Goal: Information Seeking & Learning: Understand process/instructions

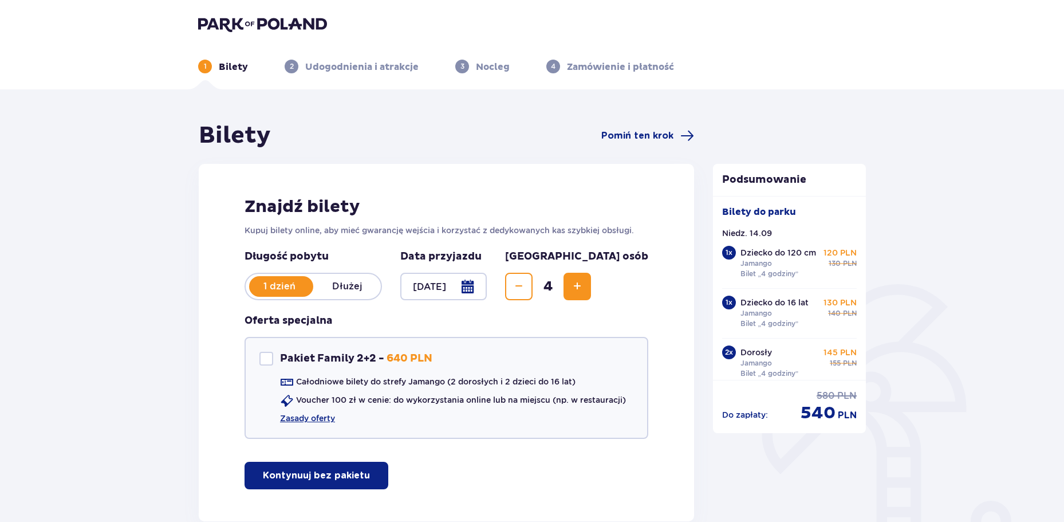
click at [219, 29] on img at bounding box center [262, 24] width 129 height 16
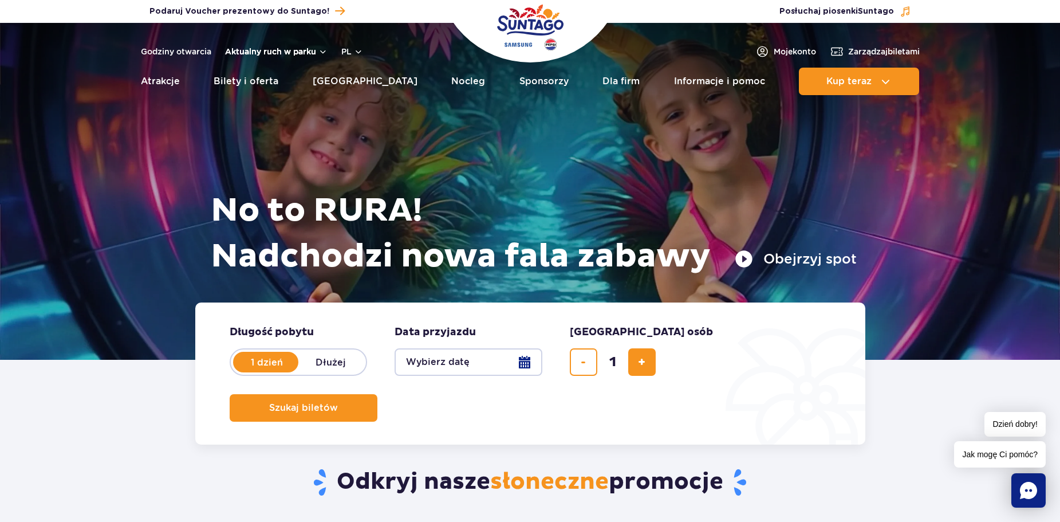
click at [252, 50] on button "Aktualny ruch w parku" at bounding box center [276, 51] width 102 height 9
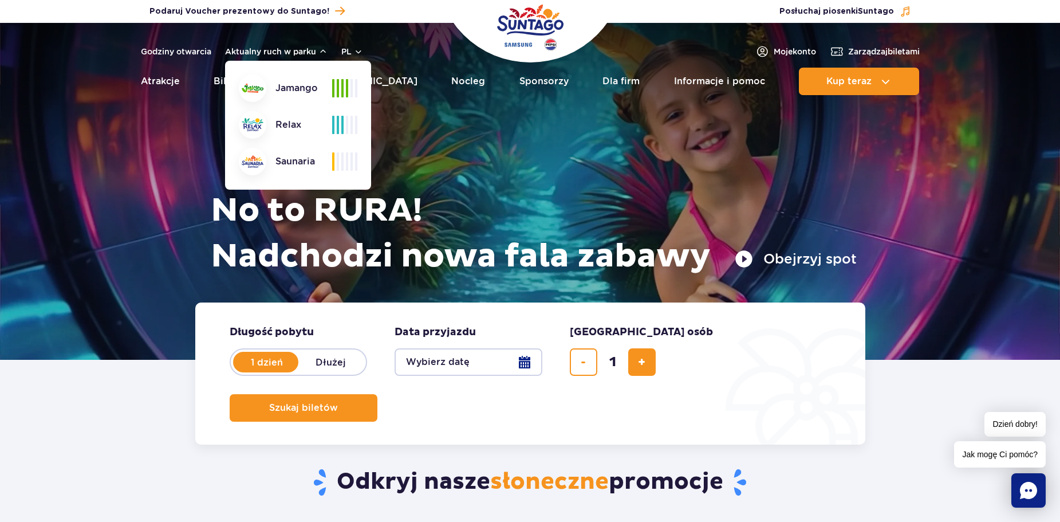
click at [141, 160] on div at bounding box center [530, 191] width 1060 height 337
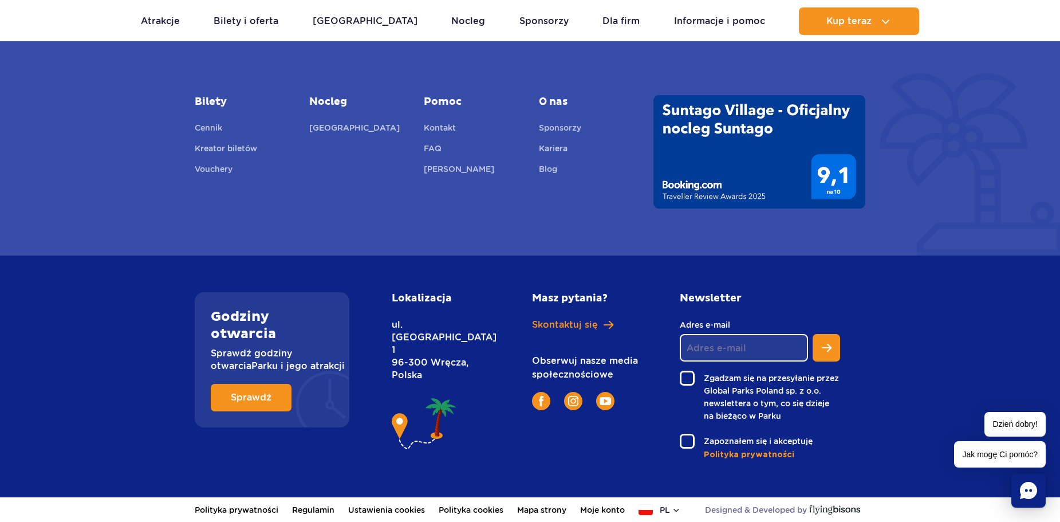
scroll to position [3871, 0]
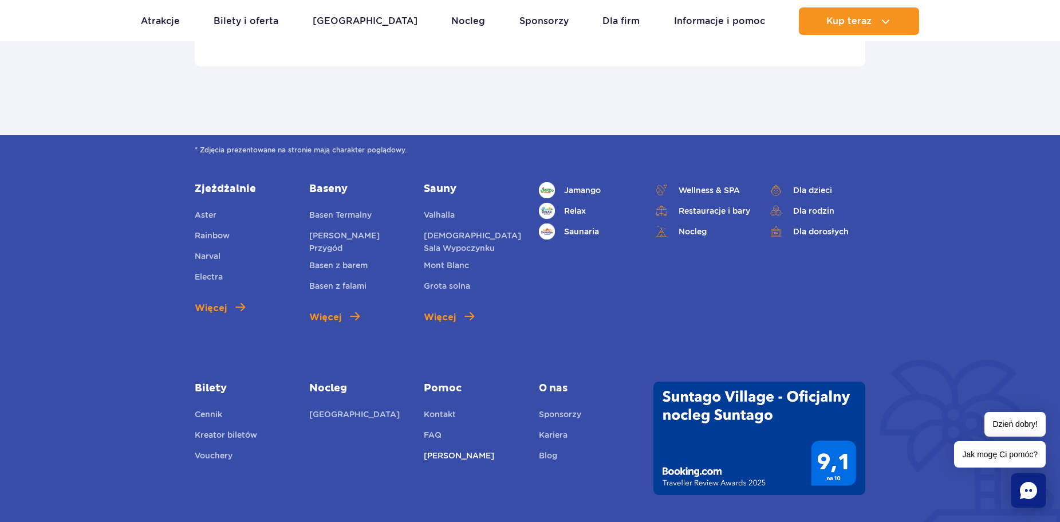
click at [430, 453] on link "[PERSON_NAME]" at bounding box center [459, 457] width 70 height 16
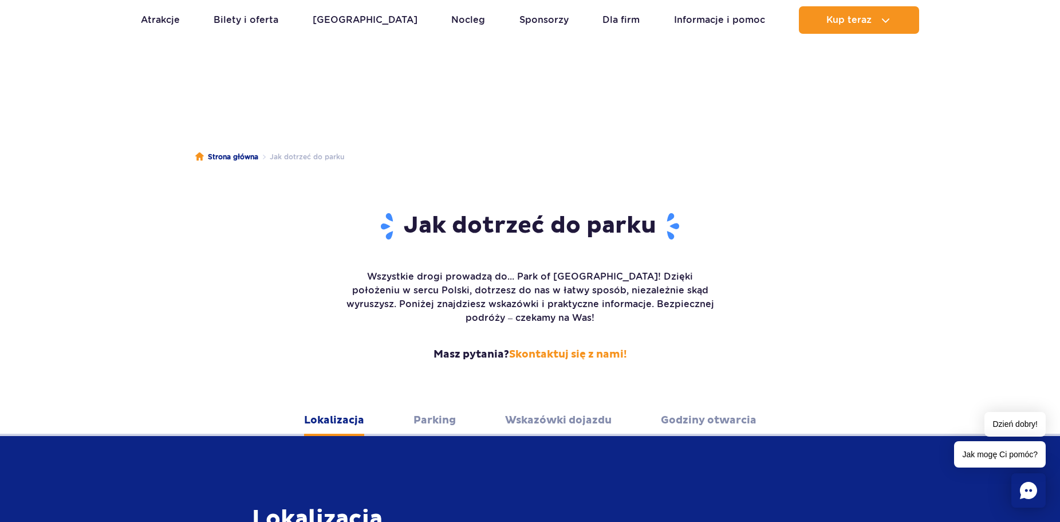
scroll to position [286, 0]
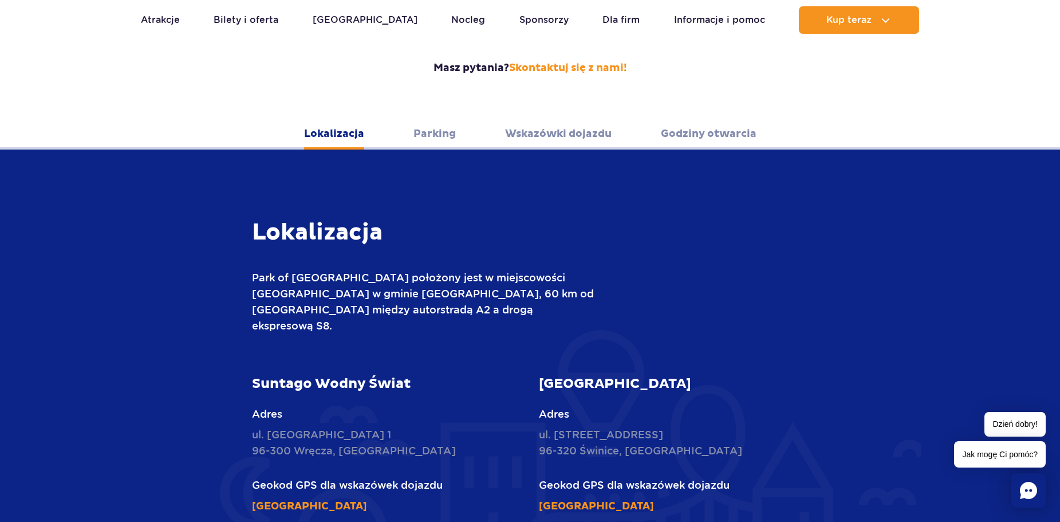
click at [564, 122] on link "Wskazówki dojazdu" at bounding box center [558, 133] width 106 height 31
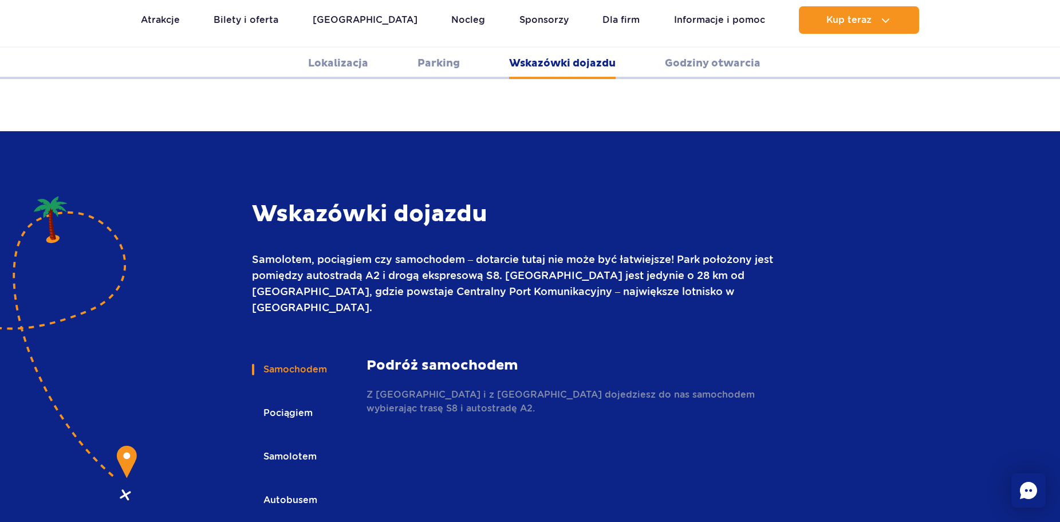
scroll to position [1523, 0]
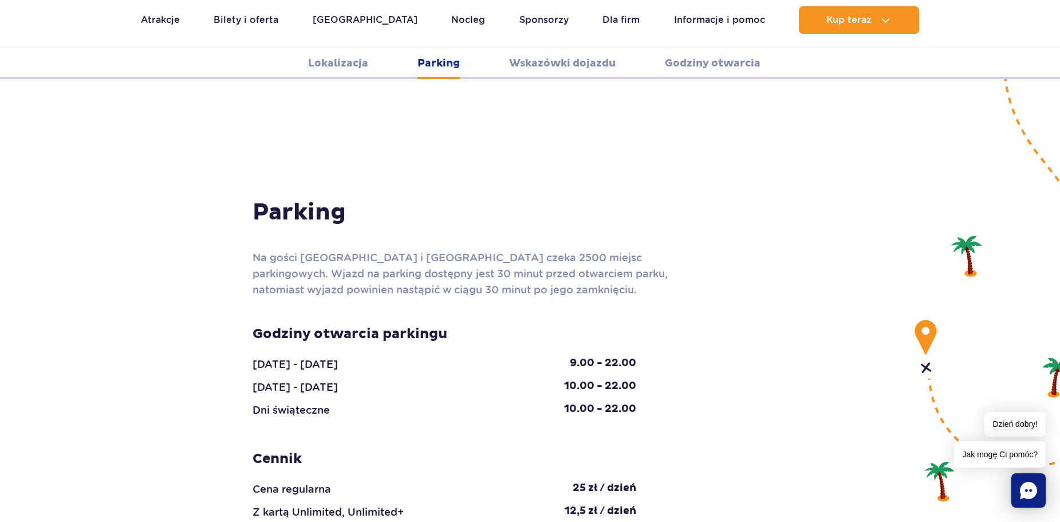
scroll to position [1237, 0]
